Goal: Communication & Community: Share content

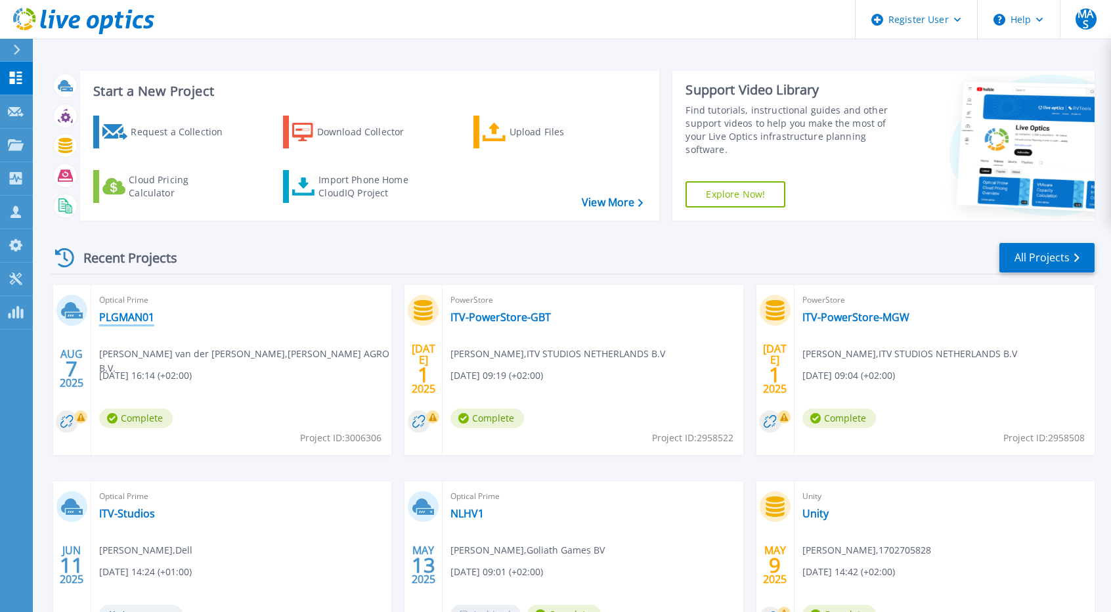
click at [137, 316] on link "PLGMAN01" at bounding box center [126, 317] width 55 height 13
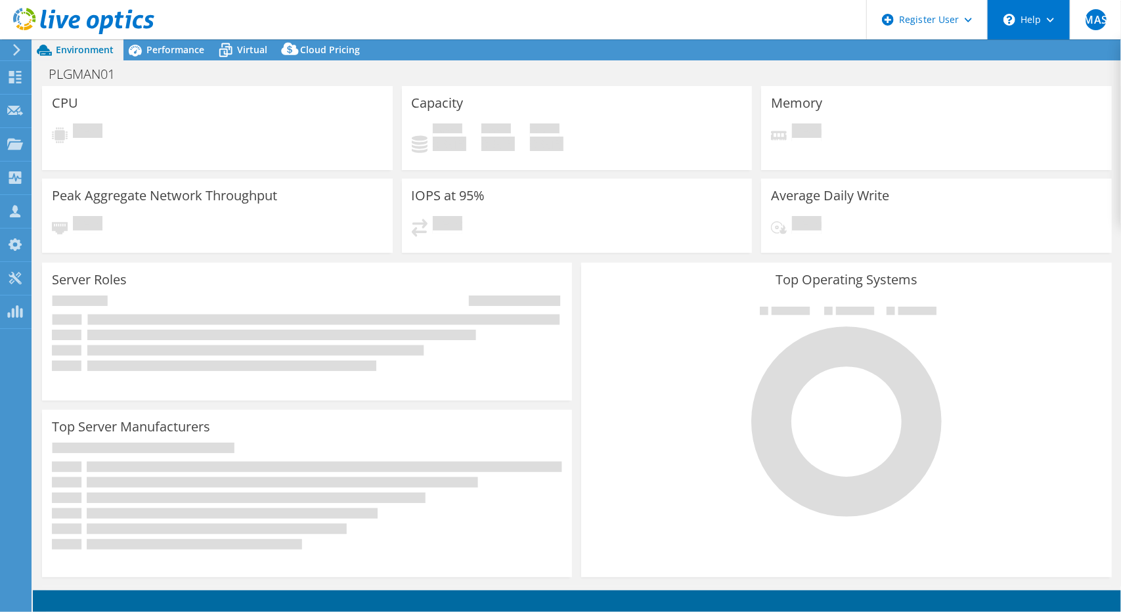
select select "EULondon"
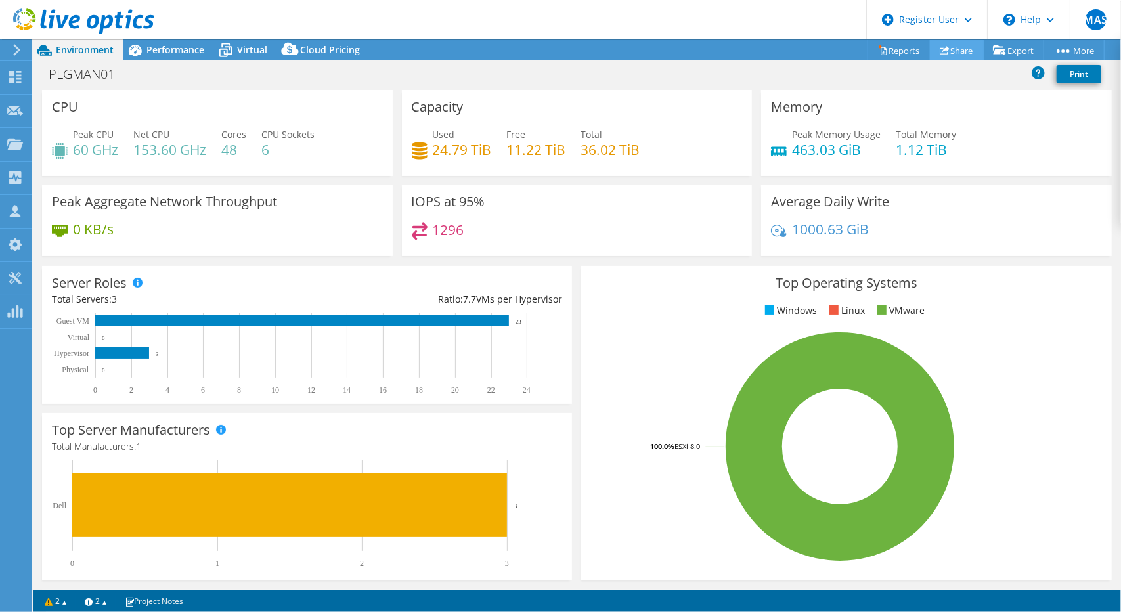
click at [953, 49] on link "Share" at bounding box center [957, 50] width 54 height 20
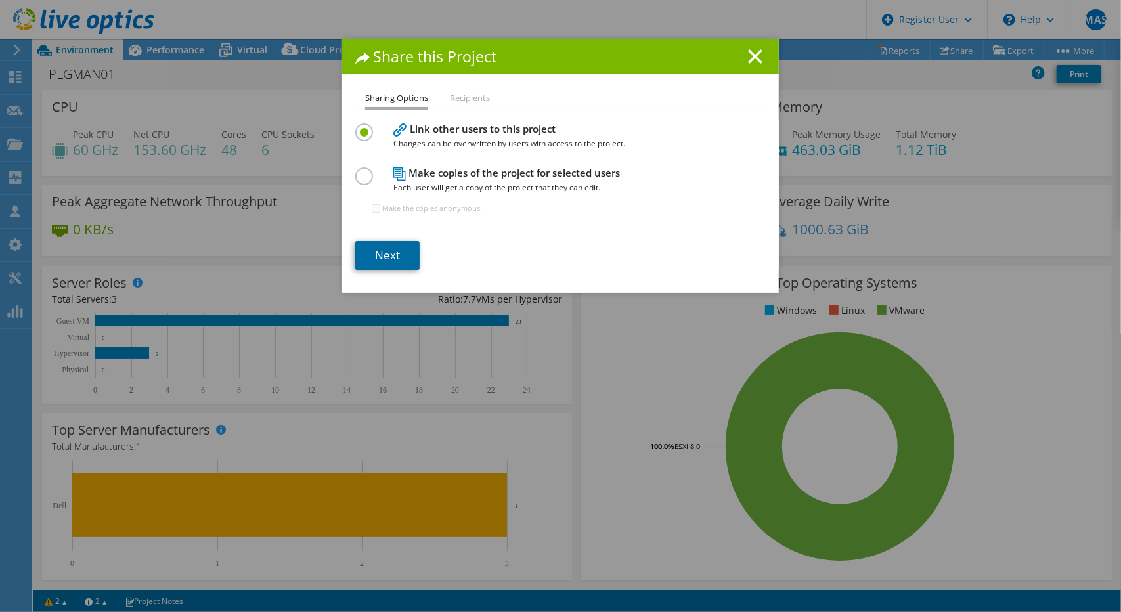
click at [402, 241] on link "Next" at bounding box center [387, 255] width 64 height 29
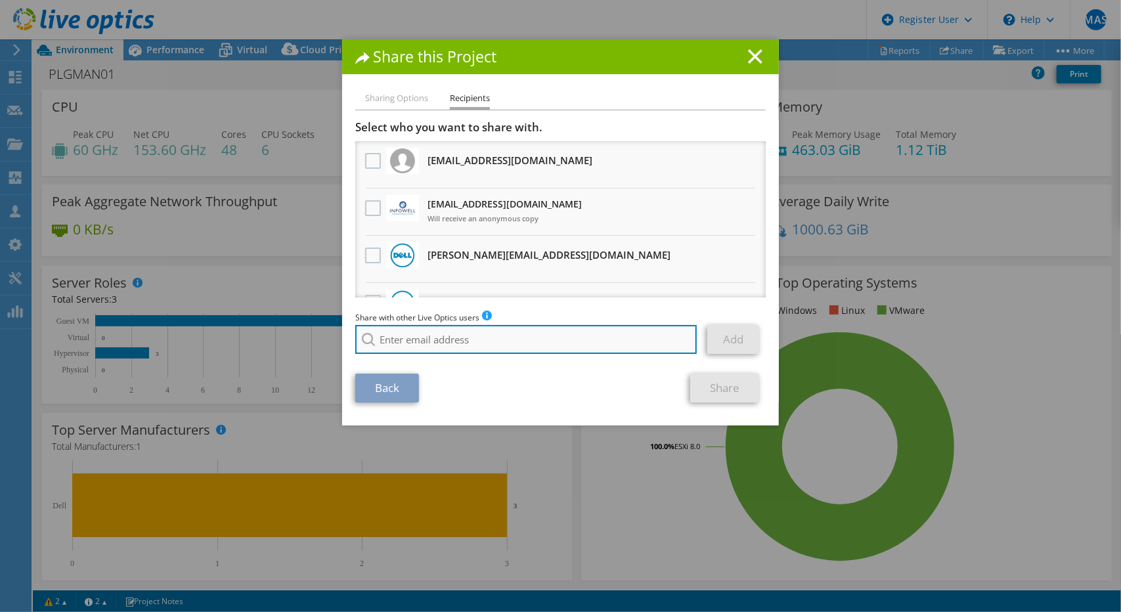
click at [411, 342] on input "search" at bounding box center [525, 339] width 341 height 29
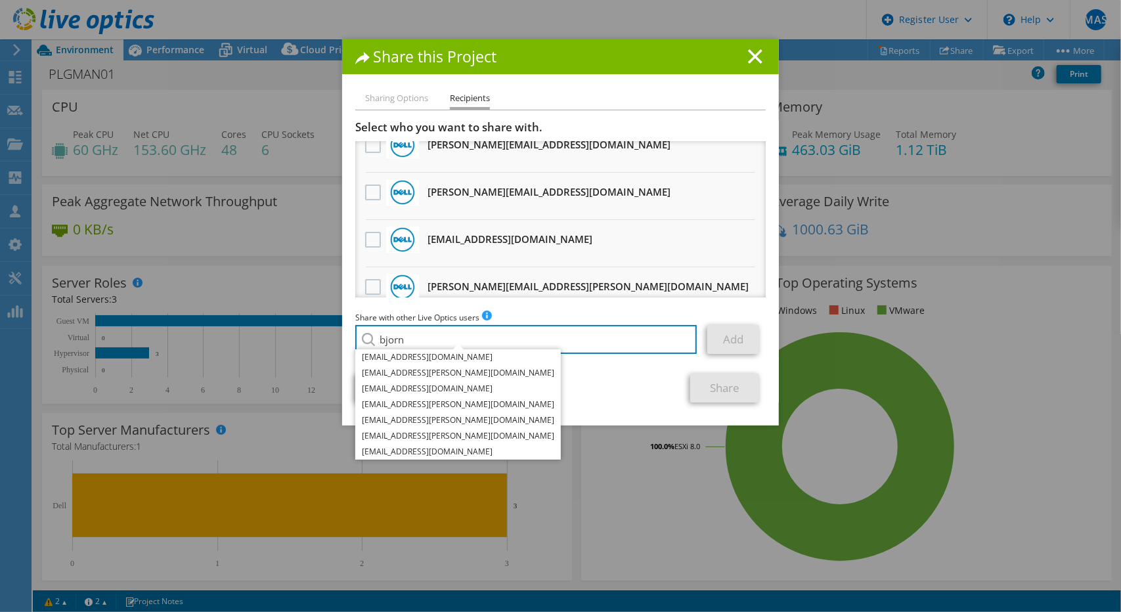
scroll to position [141, 0]
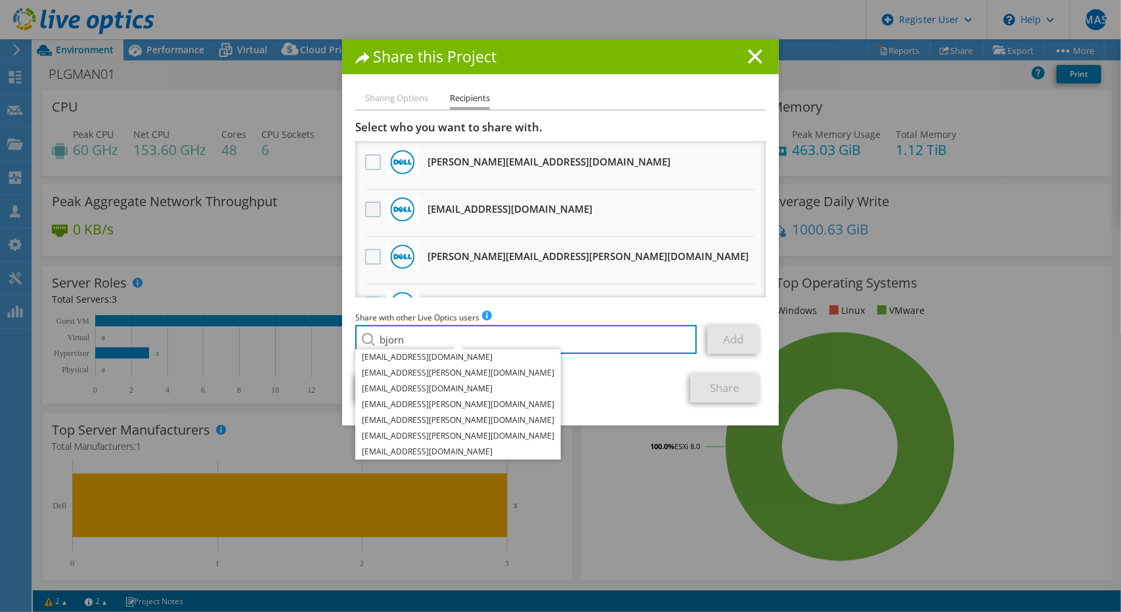
type input "bjorn"
click at [368, 209] on label at bounding box center [374, 210] width 19 height 16
click at [0, 0] on input "checkbox" at bounding box center [0, 0] width 0 height 0
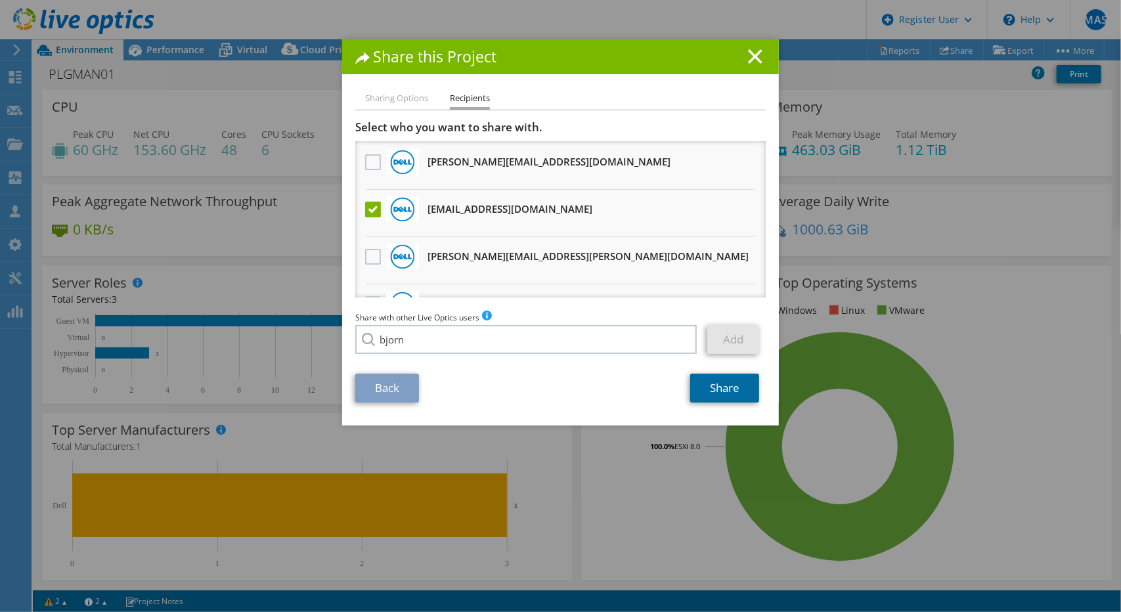
click at [715, 391] on link "Share" at bounding box center [724, 388] width 69 height 29
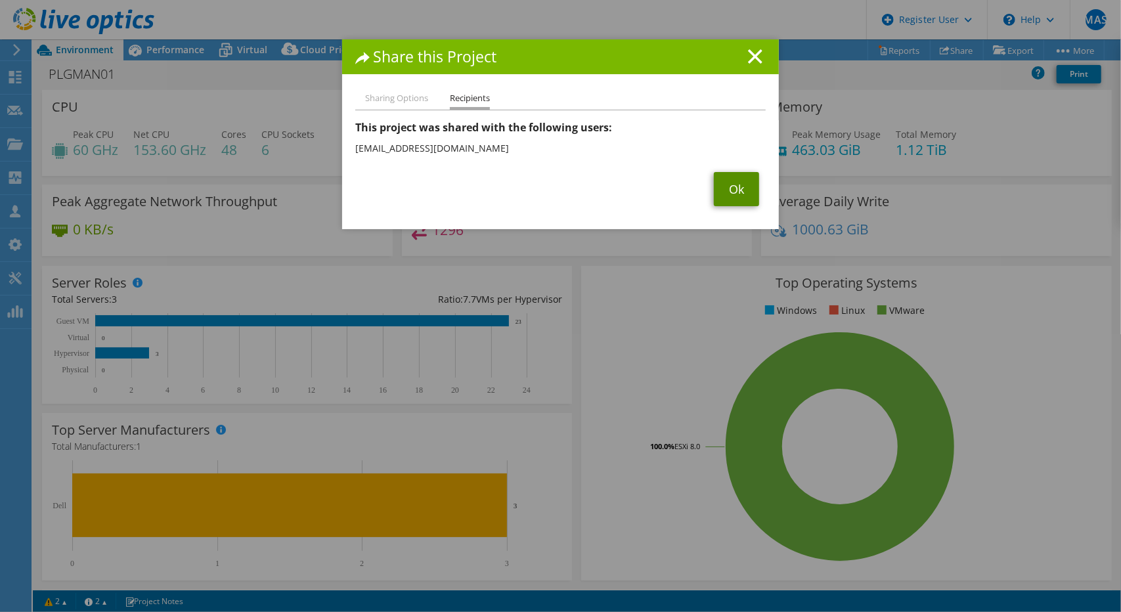
click at [736, 188] on link "Ok" at bounding box center [736, 189] width 45 height 34
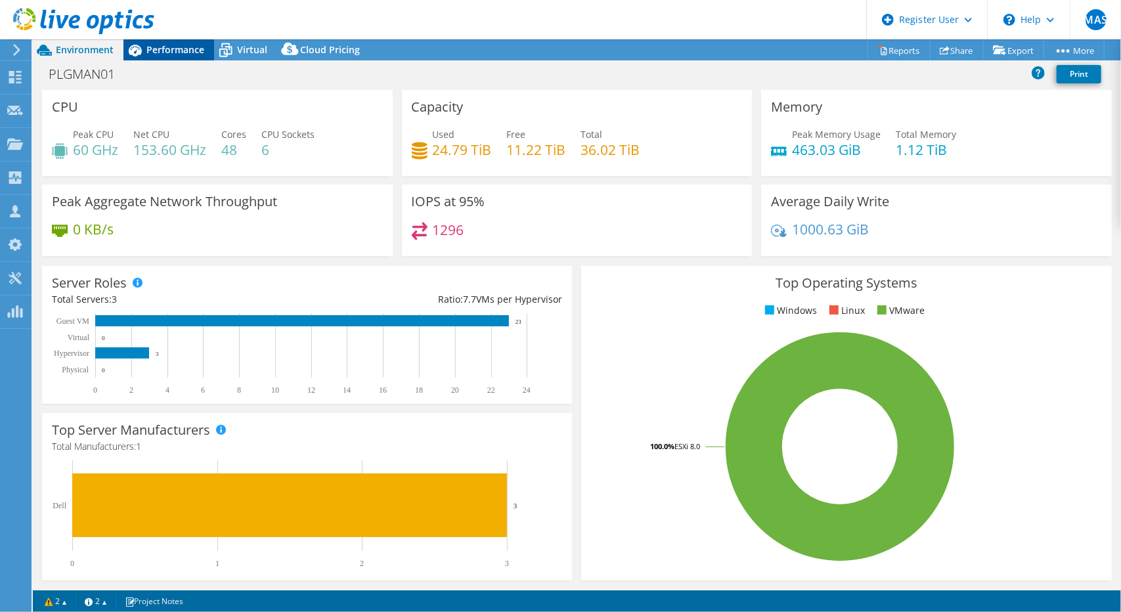
click at [180, 49] on span "Performance" at bounding box center [175, 49] width 58 height 12
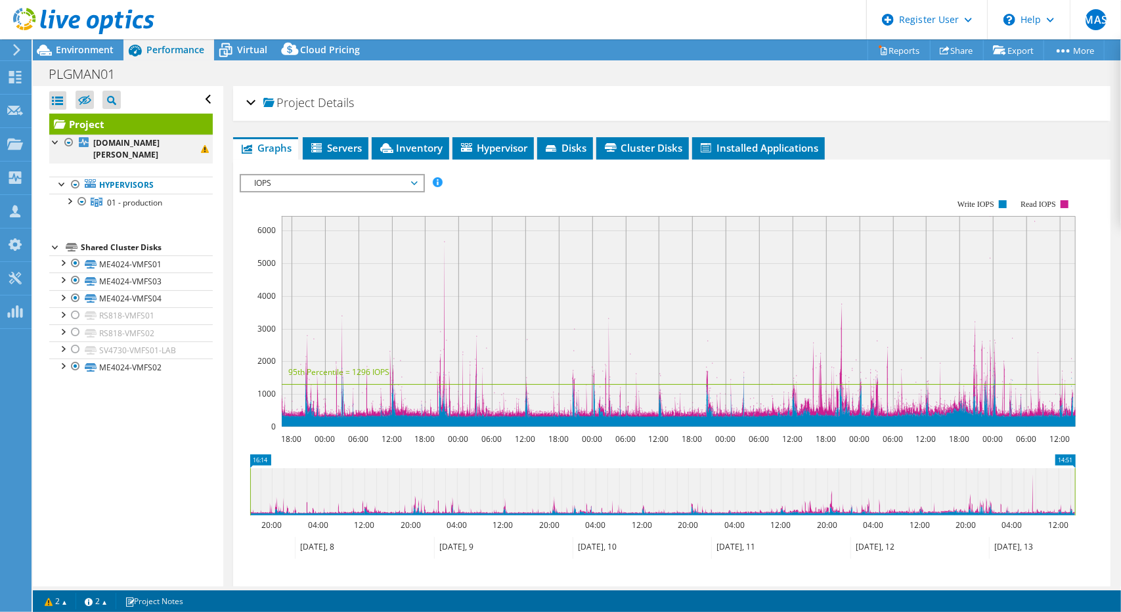
click at [68, 143] on div at bounding box center [68, 143] width 13 height 16
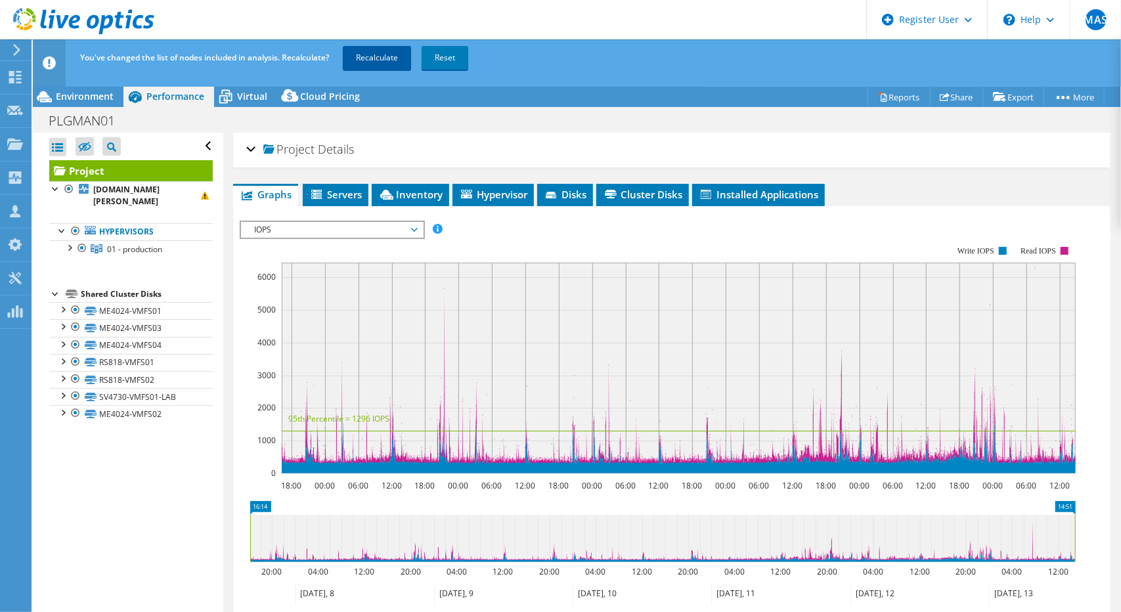
click at [347, 64] on link "Recalculate" at bounding box center [377, 58] width 68 height 24
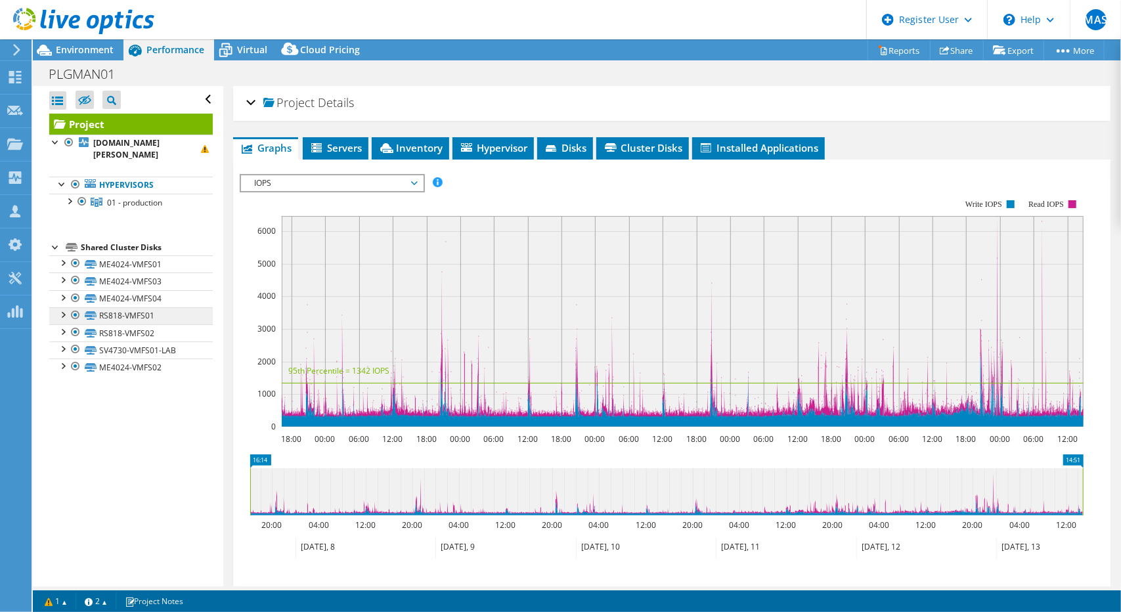
drag, startPoint x: 208, startPoint y: 345, endPoint x: 98, endPoint y: 314, distance: 114.5
click at [98, 314] on div "Open All Close All Hide Excluded Nodes Project Tree Filter" at bounding box center [128, 336] width 190 height 500
copy ul "RS818-VMFS01 RS818-VMFS01 | [DOMAIN_NAME][PERSON_NAME] RS818-VMFS01 | [DOMAIN_N…"
click at [93, 51] on span "Environment" at bounding box center [85, 49] width 58 height 12
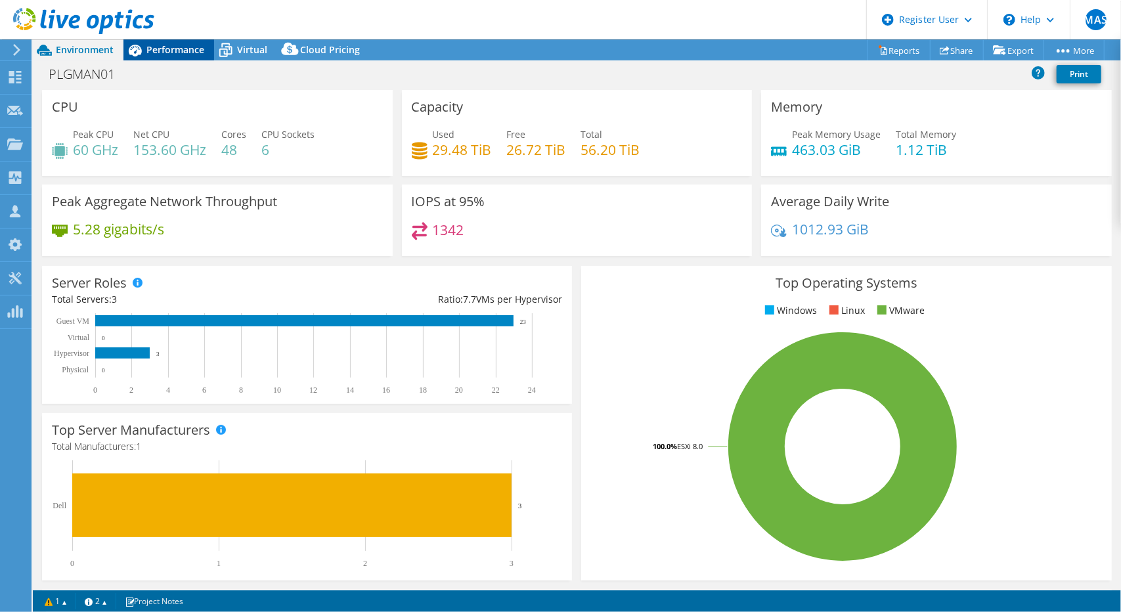
click at [176, 50] on span "Performance" at bounding box center [175, 49] width 58 height 12
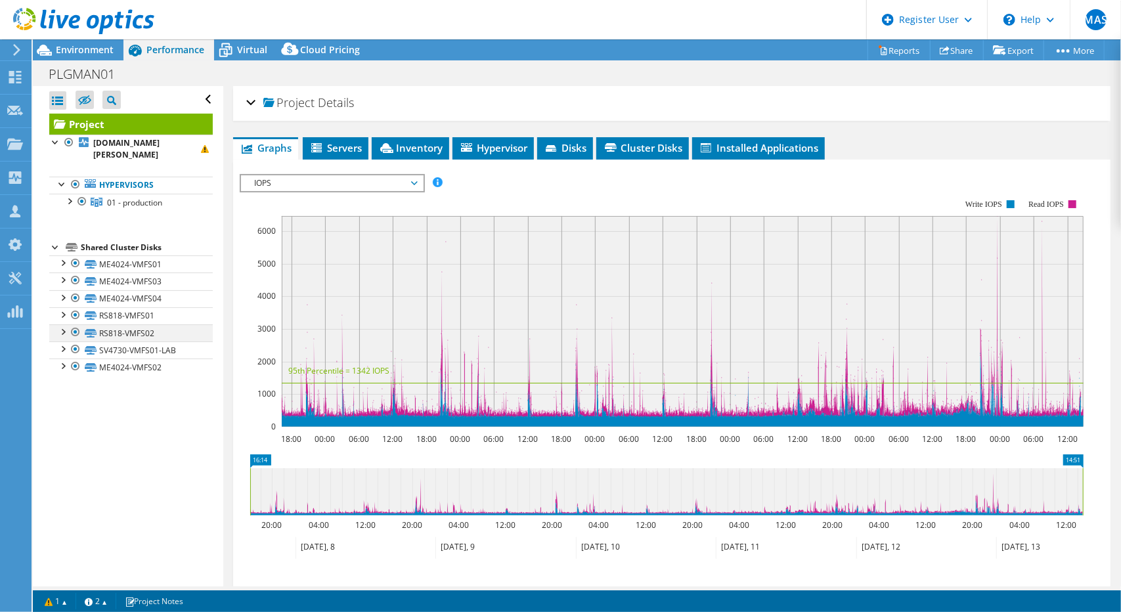
click at [77, 333] on div at bounding box center [75, 332] width 13 height 16
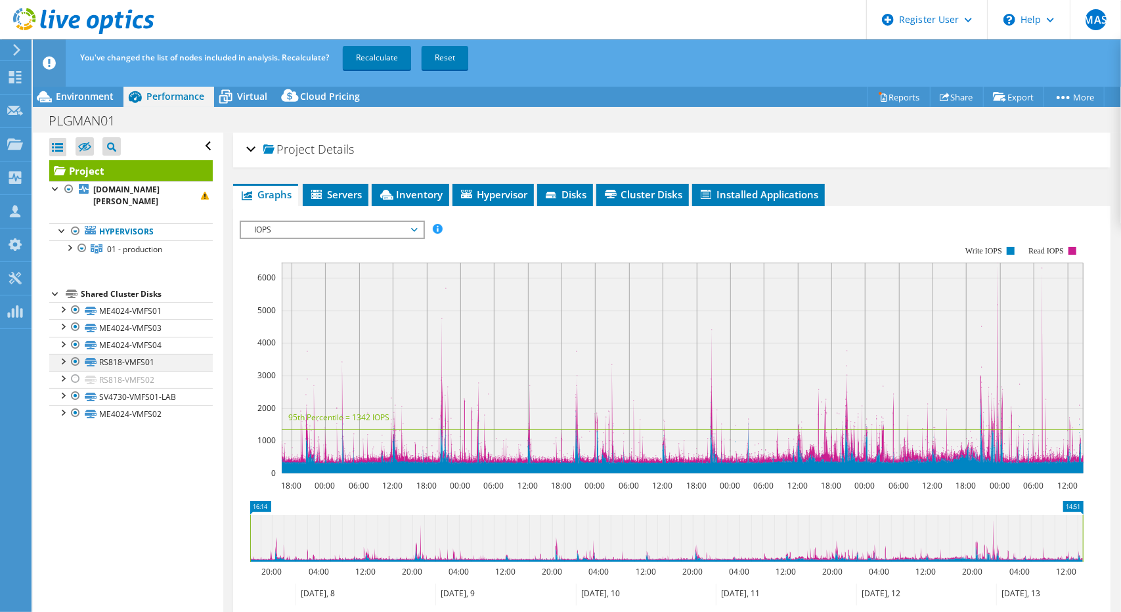
click at [81, 359] on div at bounding box center [75, 362] width 13 height 16
click at [76, 392] on div at bounding box center [75, 396] width 13 height 16
click at [391, 58] on link "Recalculate" at bounding box center [377, 58] width 68 height 24
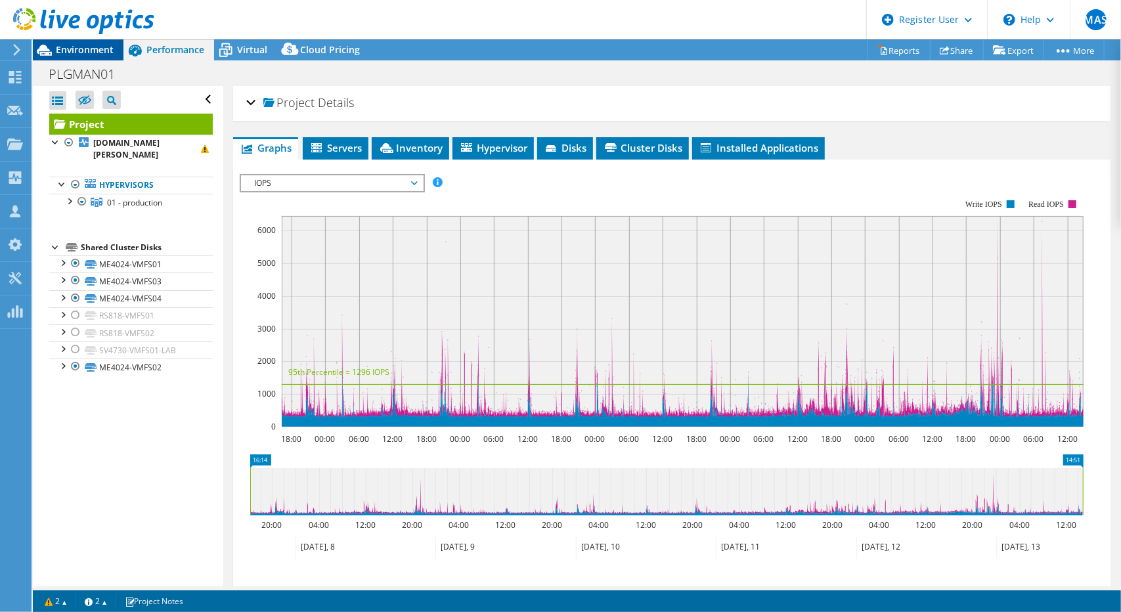
click at [79, 52] on span "Environment" at bounding box center [85, 49] width 58 height 12
